Goal: Task Accomplishment & Management: Use online tool/utility

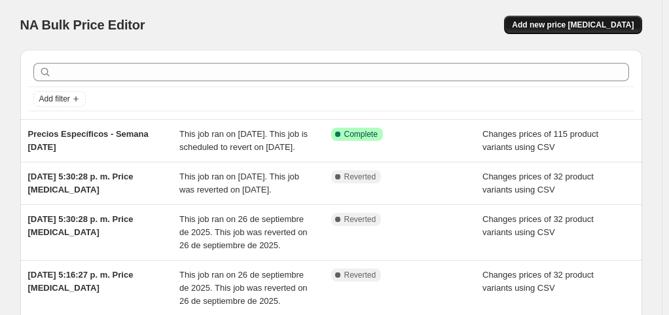
click at [590, 22] on span "Add new price [MEDICAL_DATA]" at bounding box center [573, 25] width 122 height 10
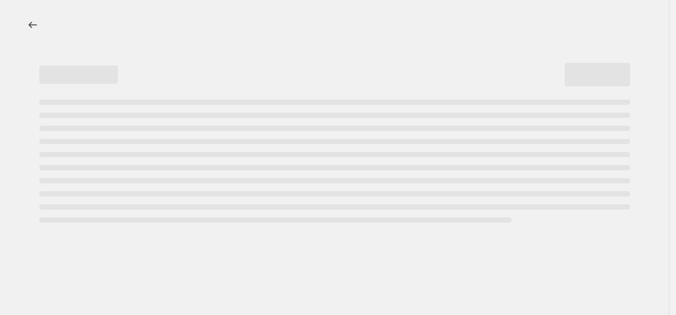
select select "percentage"
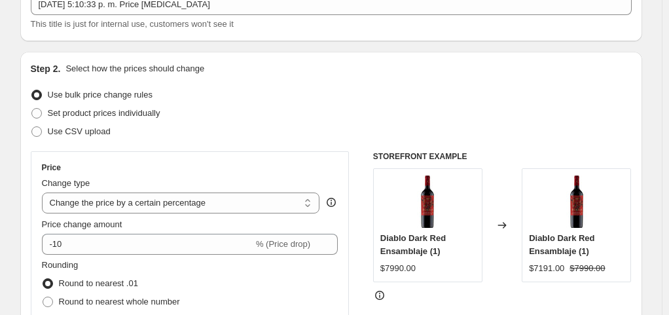
scroll to position [131, 0]
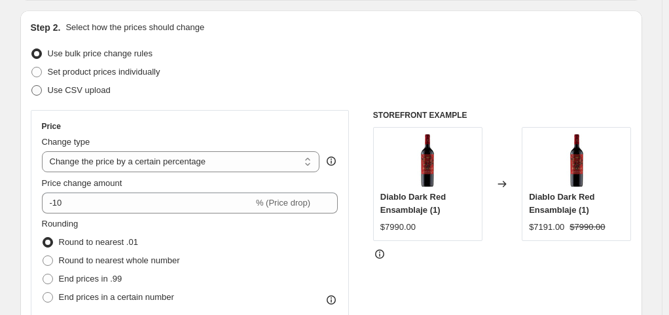
click at [71, 86] on span "Use CSV upload" at bounding box center [79, 90] width 63 height 10
click at [32, 86] on input "Use CSV upload" at bounding box center [31, 85] width 1 height 1
radio input "true"
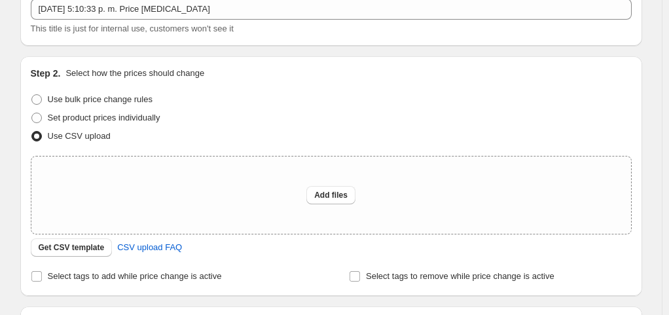
scroll to position [0, 0]
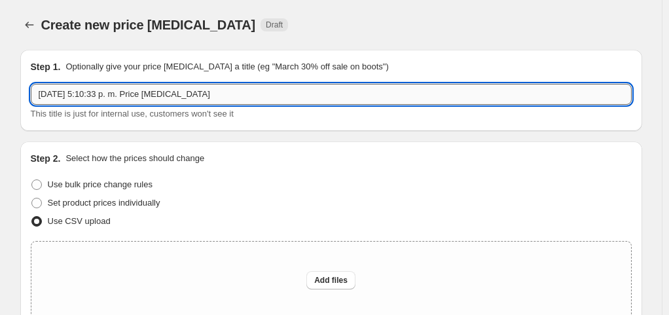
click at [153, 96] on input "[DATE] 5:10:33 p. m. Price [MEDICAL_DATA]" at bounding box center [331, 94] width 601 height 21
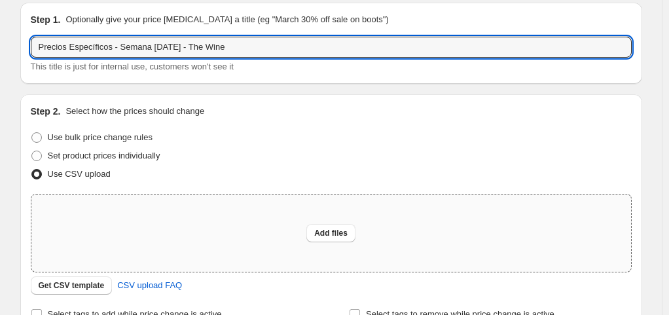
scroll to position [65, 0]
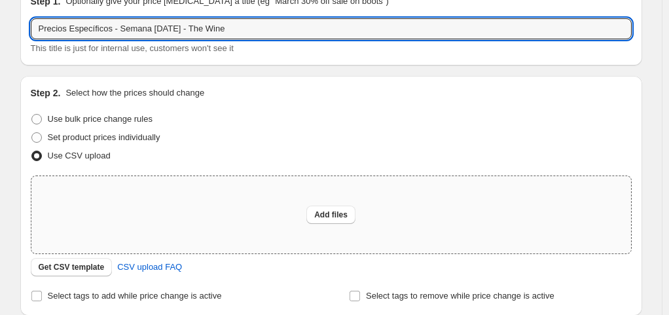
type input "Precios Específicos - Semana [DATE] - The Wine"
click at [332, 204] on div "Add files" at bounding box center [331, 214] width 600 height 77
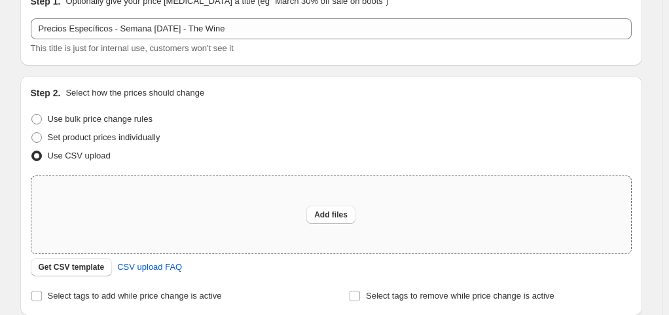
type input "C:\fakepath\Hoja de cálculo sin título - Hoja 1 (8).csv"
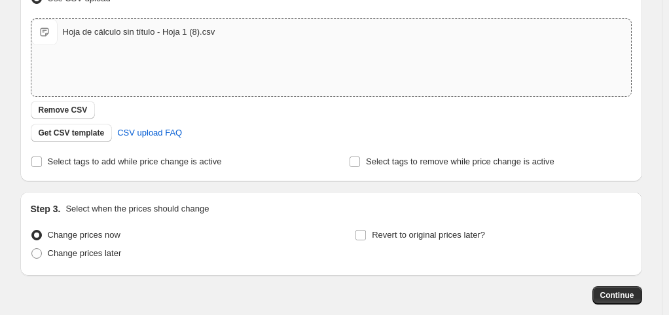
scroll to position [291, 0]
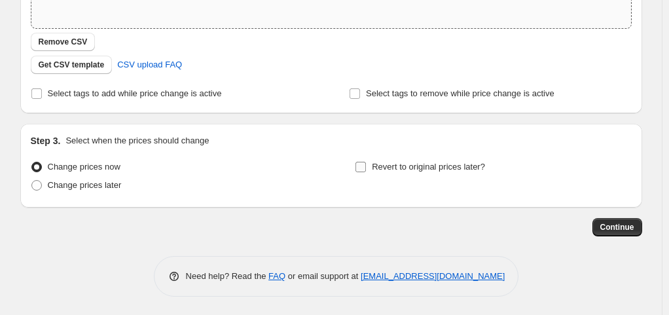
click at [422, 169] on span "Revert to original prices later?" at bounding box center [428, 167] width 113 height 10
click at [366, 169] on input "Revert to original prices later?" at bounding box center [360, 167] width 10 height 10
checkbox input "true"
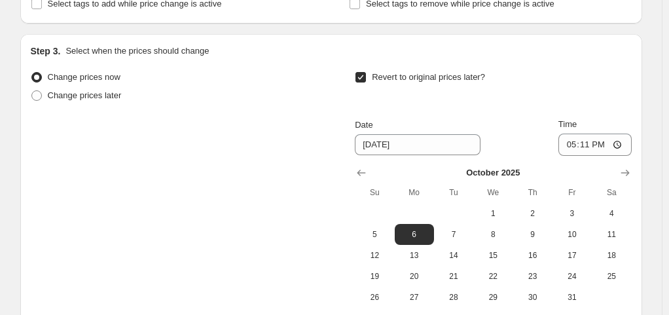
scroll to position [422, 0]
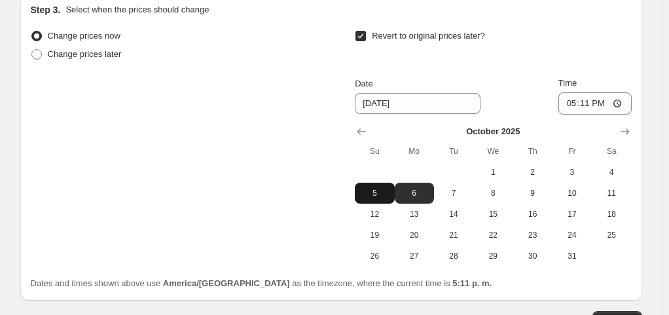
click at [386, 194] on span "5" at bounding box center [374, 193] width 29 height 10
type input "[DATE]"
click at [642, 81] on div "Step 3. Select when the prices should change Change prices now Change prices la…" at bounding box center [331, 147] width 622 height 308
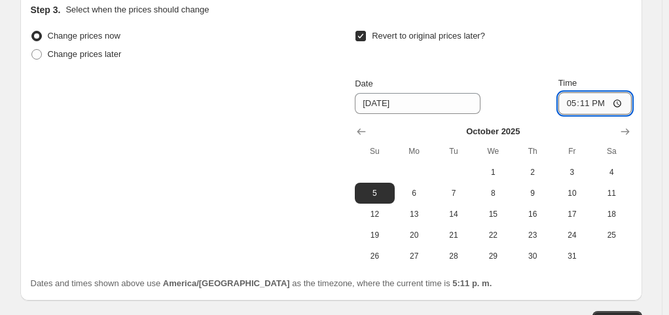
click at [617, 103] on input "17:11" at bounding box center [594, 103] width 73 height 22
type input "23:59"
click at [631, 45] on div "Revert to original prices later?" at bounding box center [493, 46] width 276 height 39
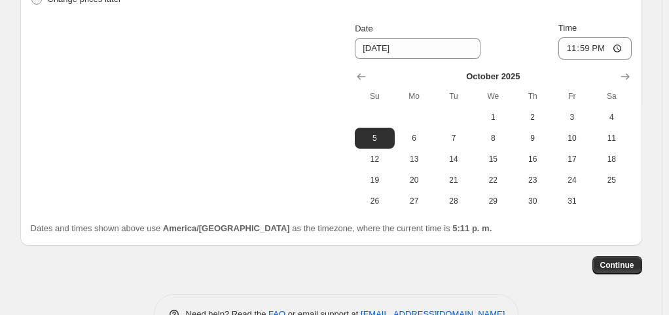
scroll to position [487, 0]
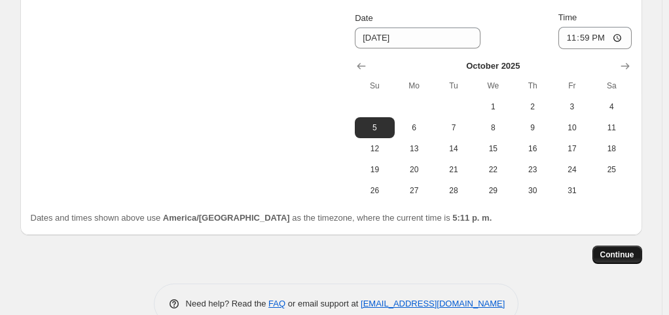
click at [626, 249] on span "Continue" at bounding box center [617, 254] width 34 height 10
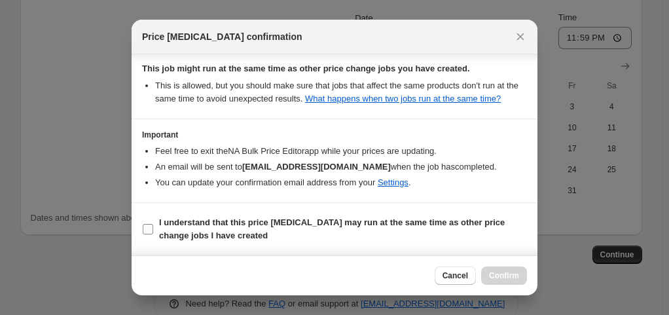
scroll to position [165, 0]
click at [287, 237] on span "I understand that this price [MEDICAL_DATA] may run at the same time as other p…" at bounding box center [343, 229] width 368 height 26
click at [153, 234] on input "I understand that this price [MEDICAL_DATA] may run at the same time as other p…" at bounding box center [148, 229] width 10 height 10
checkbox input "true"
click at [504, 274] on span "Confirm" at bounding box center [504, 275] width 30 height 10
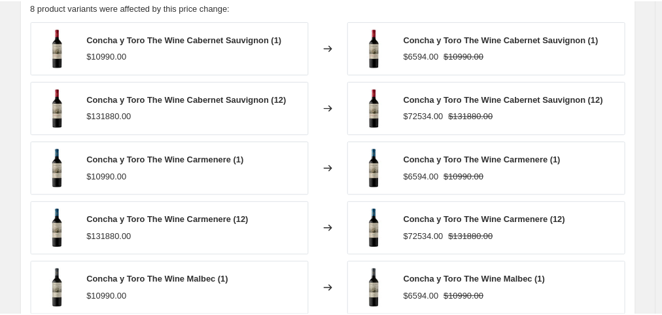
scroll to position [589, 0]
